Goal: Information Seeking & Learning: Learn about a topic

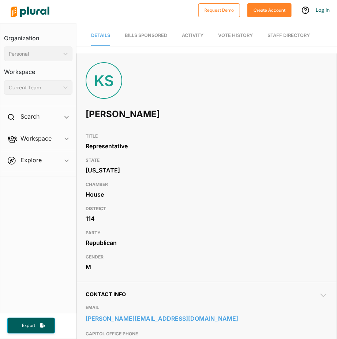
scroll to position [64, 0]
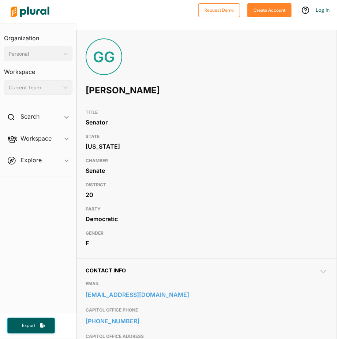
scroll to position [24, 0]
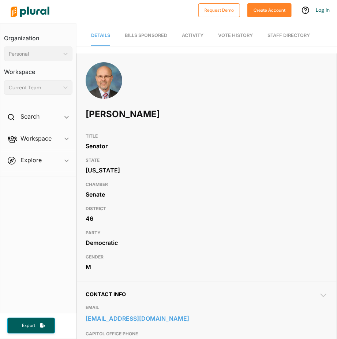
scroll to position [42, 0]
